Goal: Task Accomplishment & Management: Complete application form

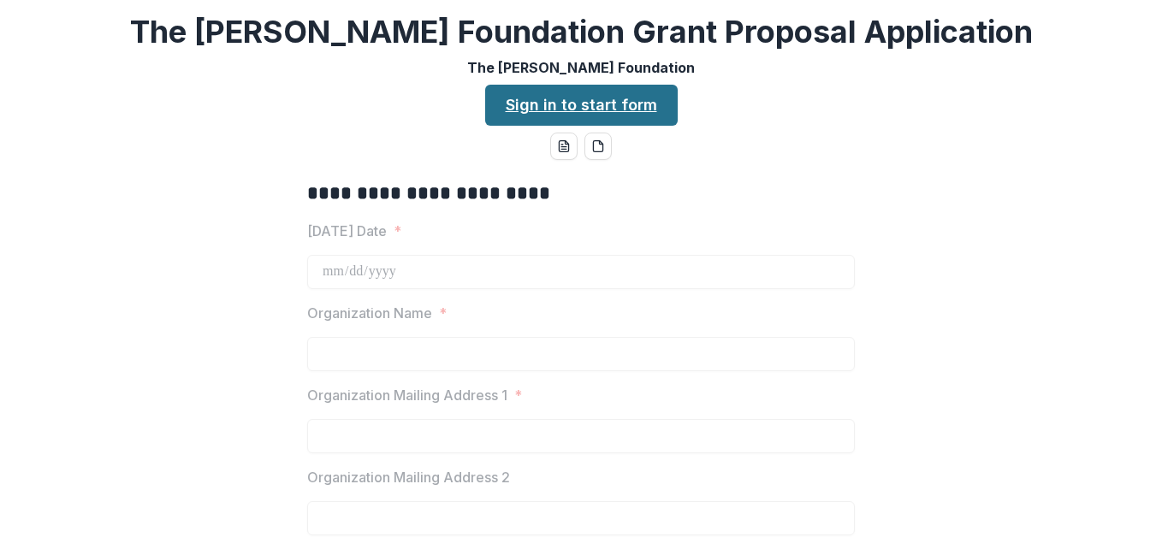
click at [551, 108] on link "Sign in to start form" at bounding box center [581, 105] width 193 height 41
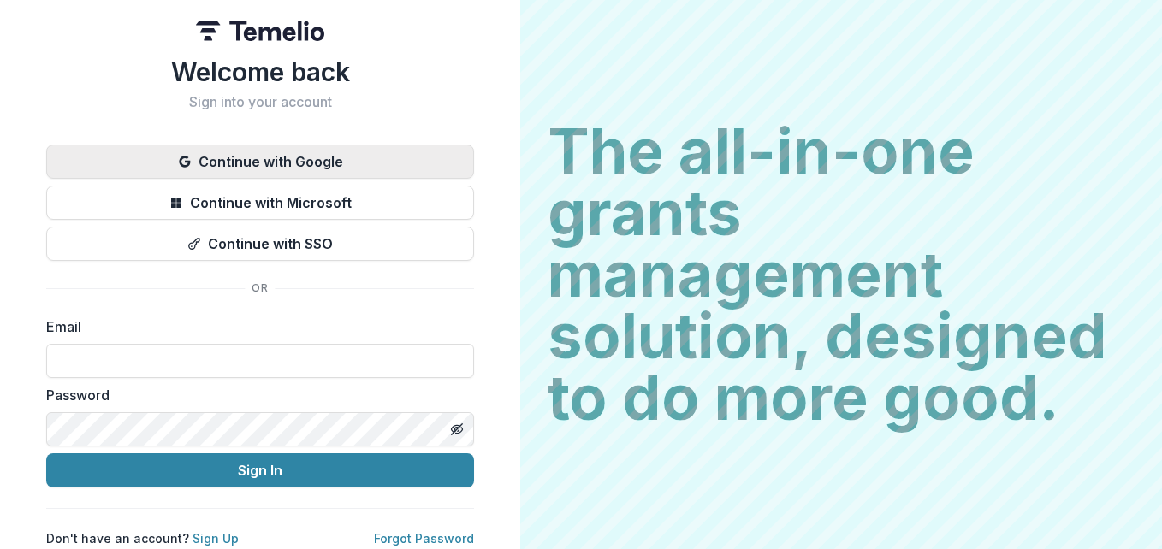
click at [318, 164] on button "Continue with Google" at bounding box center [260, 162] width 428 height 34
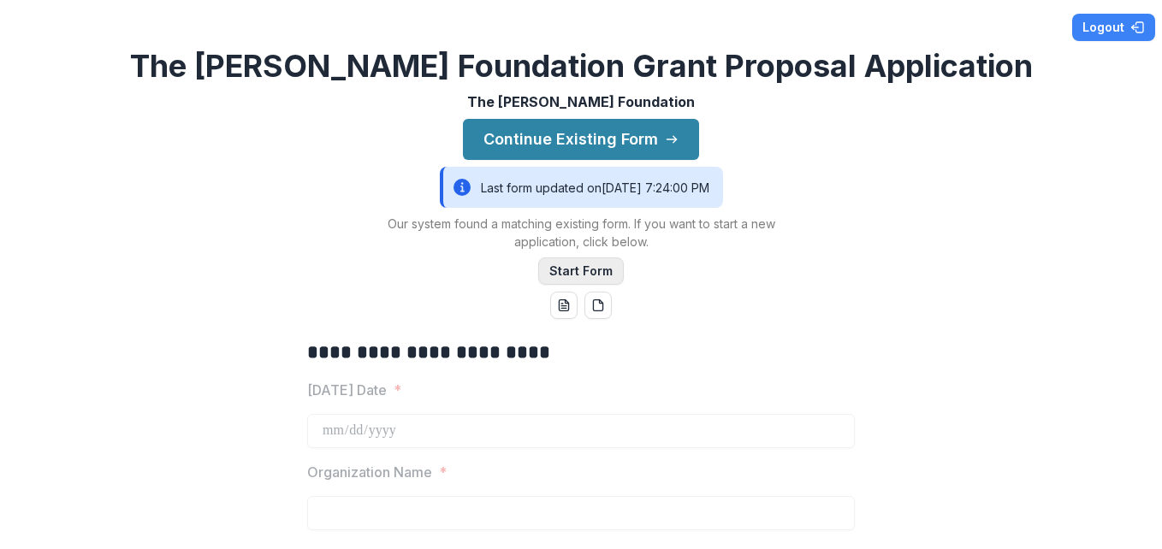
click at [575, 274] on button "Start Form" at bounding box center [581, 271] width 86 height 27
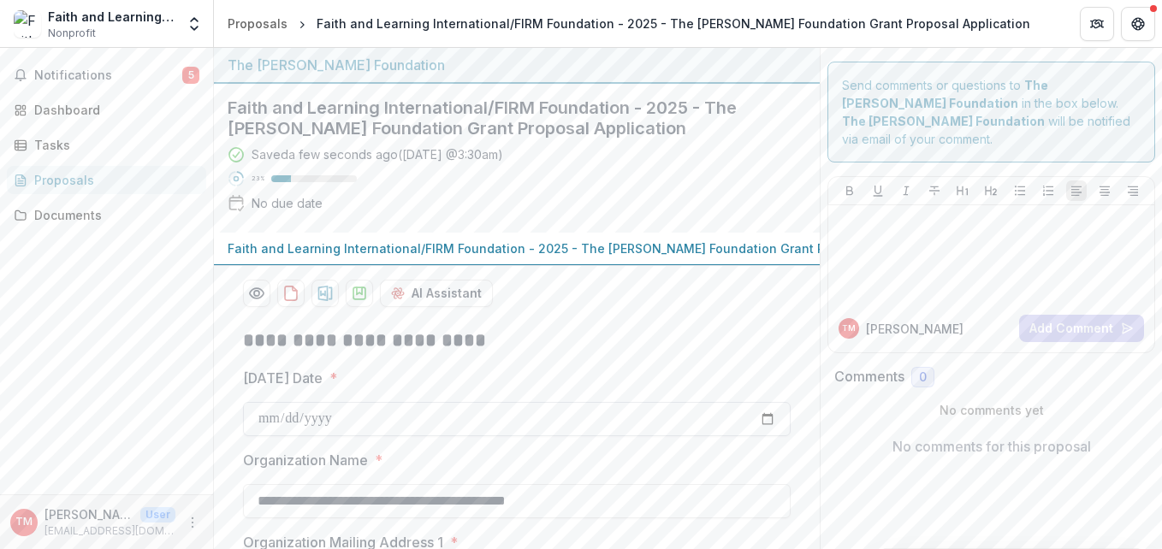
click at [765, 433] on input "Today's Date *" at bounding box center [517, 419] width 548 height 34
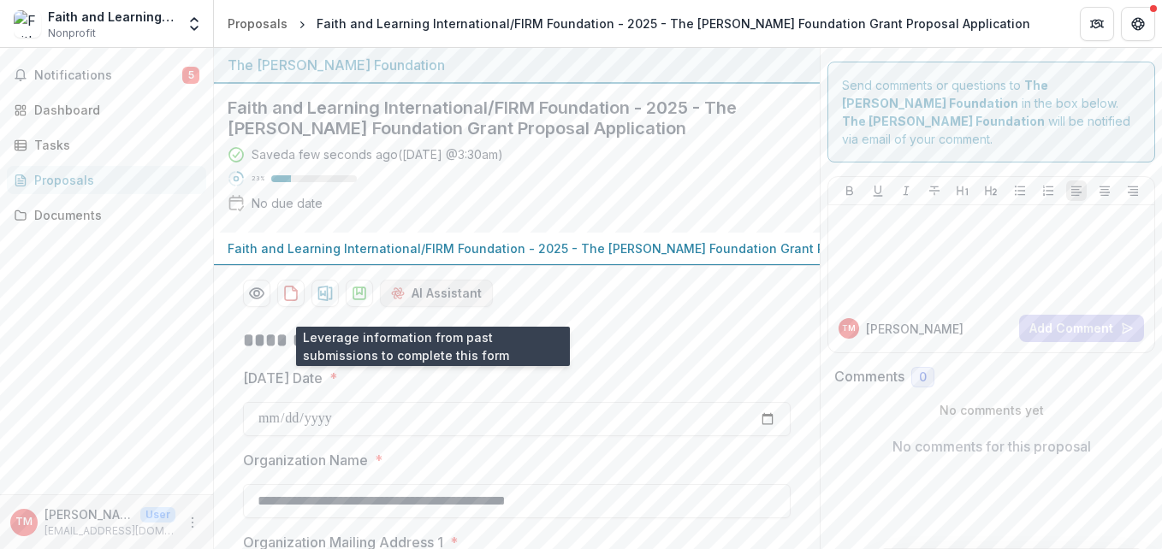
type input "**********"
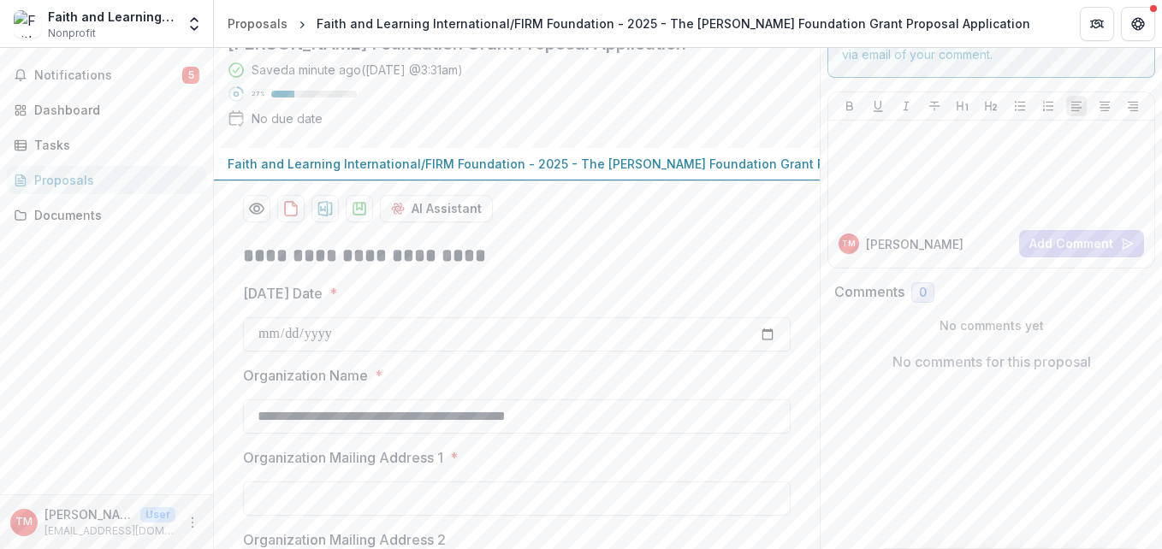
scroll to position [60, 0]
